Goal: Task Accomplishment & Management: Use online tool/utility

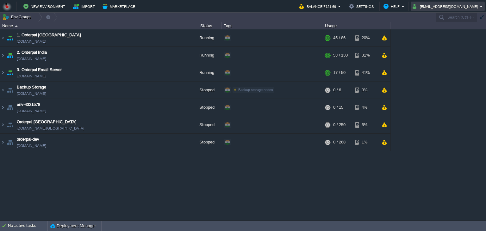
click at [440, 8] on button "amit.mittal@kaarot.com" at bounding box center [446, 7] width 67 height 8
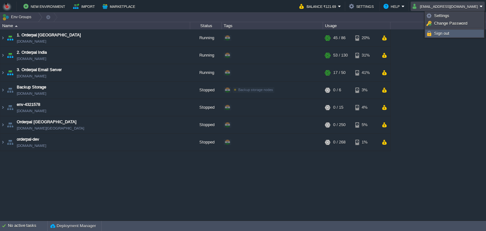
click at [436, 36] on link "Sign out" at bounding box center [455, 33] width 58 height 7
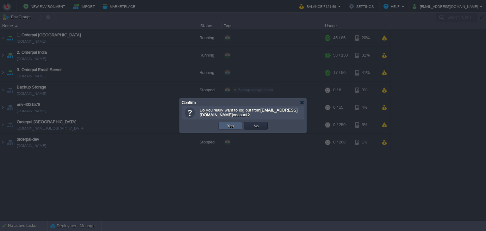
click at [237, 127] on td "Yes" at bounding box center [230, 126] width 24 height 8
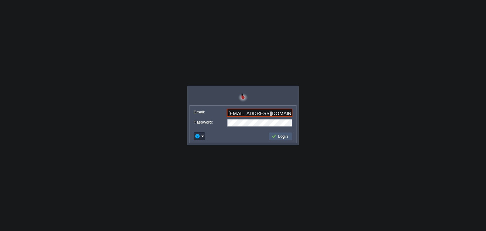
type input "[EMAIL_ADDRESS][DOMAIN_NAME]"
click at [279, 136] on button "Login" at bounding box center [281, 137] width 18 height 6
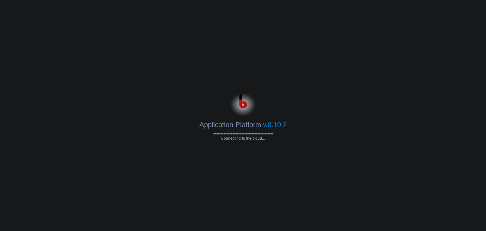
click at [279, 152] on body "Application Platform v.8.10.2 Connecting to the cloud... Email: [EMAIL_ADDRESS]…" at bounding box center [243, 115] width 486 height 231
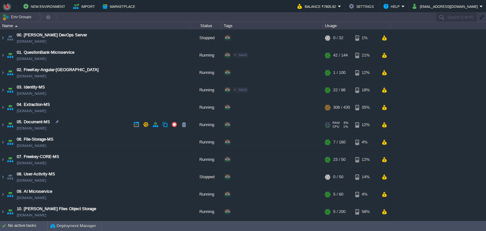
click at [92, 128] on td "05. Document-MS [DOMAIN_NAME]" at bounding box center [95, 124] width 190 height 17
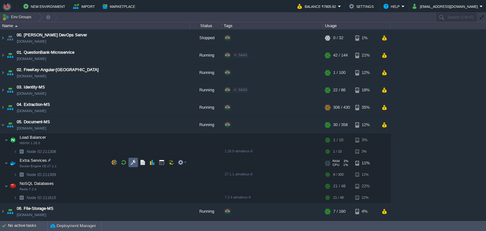
click at [131, 161] on button "button" at bounding box center [133, 163] width 6 height 6
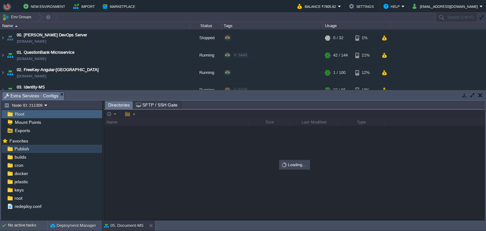
click at [60, 151] on div "Publish" at bounding box center [52, 149] width 101 height 8
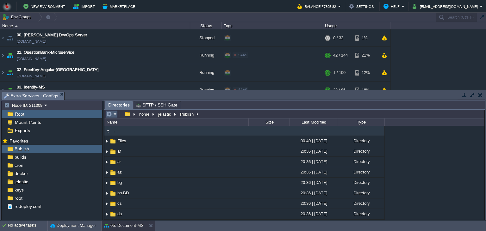
click at [112, 115] on em at bounding box center [111, 114] width 10 height 6
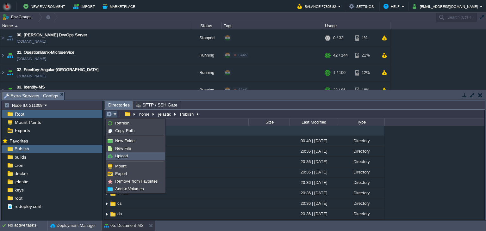
click at [121, 153] on li "Upload" at bounding box center [135, 157] width 59 height 8
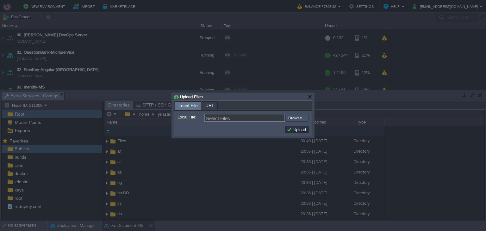
click at [297, 120] on input "file" at bounding box center [269, 118] width 80 height 8
type input "C:\fakepath\PdfGenerateMicroservice.dll"
type input "PdfGenerateMicroservice.dll"
click at [289, 132] on button "Upload" at bounding box center [297, 130] width 21 height 6
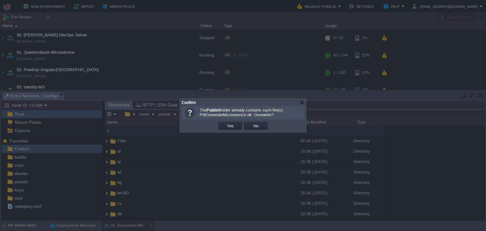
click at [213, 122] on td "OK Yes No Cancel" at bounding box center [243, 125] width 120 height 9
click at [223, 123] on td "Yes" at bounding box center [230, 126] width 24 height 8
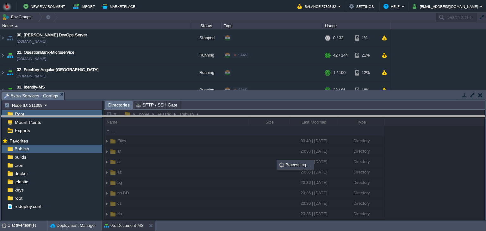
drag, startPoint x: 213, startPoint y: 97, endPoint x: 212, endPoint y: 122, distance: 25.7
click at [212, 122] on body "New Environment Import Marketplace Bonus ₹0.00 Upgrade Account Balance ₹7805.82…" at bounding box center [243, 115] width 486 height 231
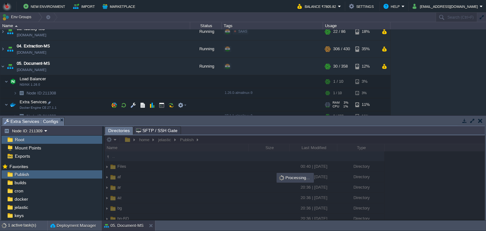
scroll to position [86, 0]
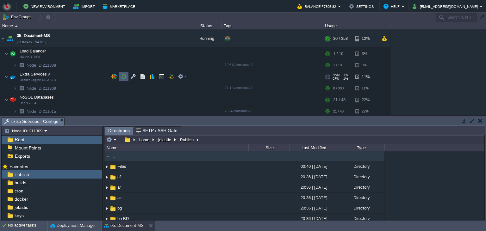
click at [120, 74] on td at bounding box center [123, 76] width 9 height 9
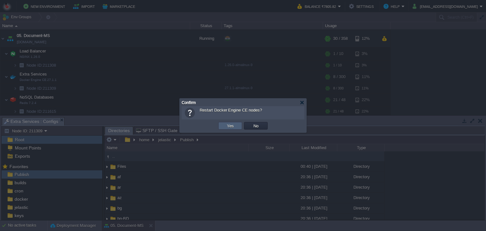
click at [220, 124] on td "Yes" at bounding box center [230, 126] width 24 height 8
